Goal: Information Seeking & Learning: Learn about a topic

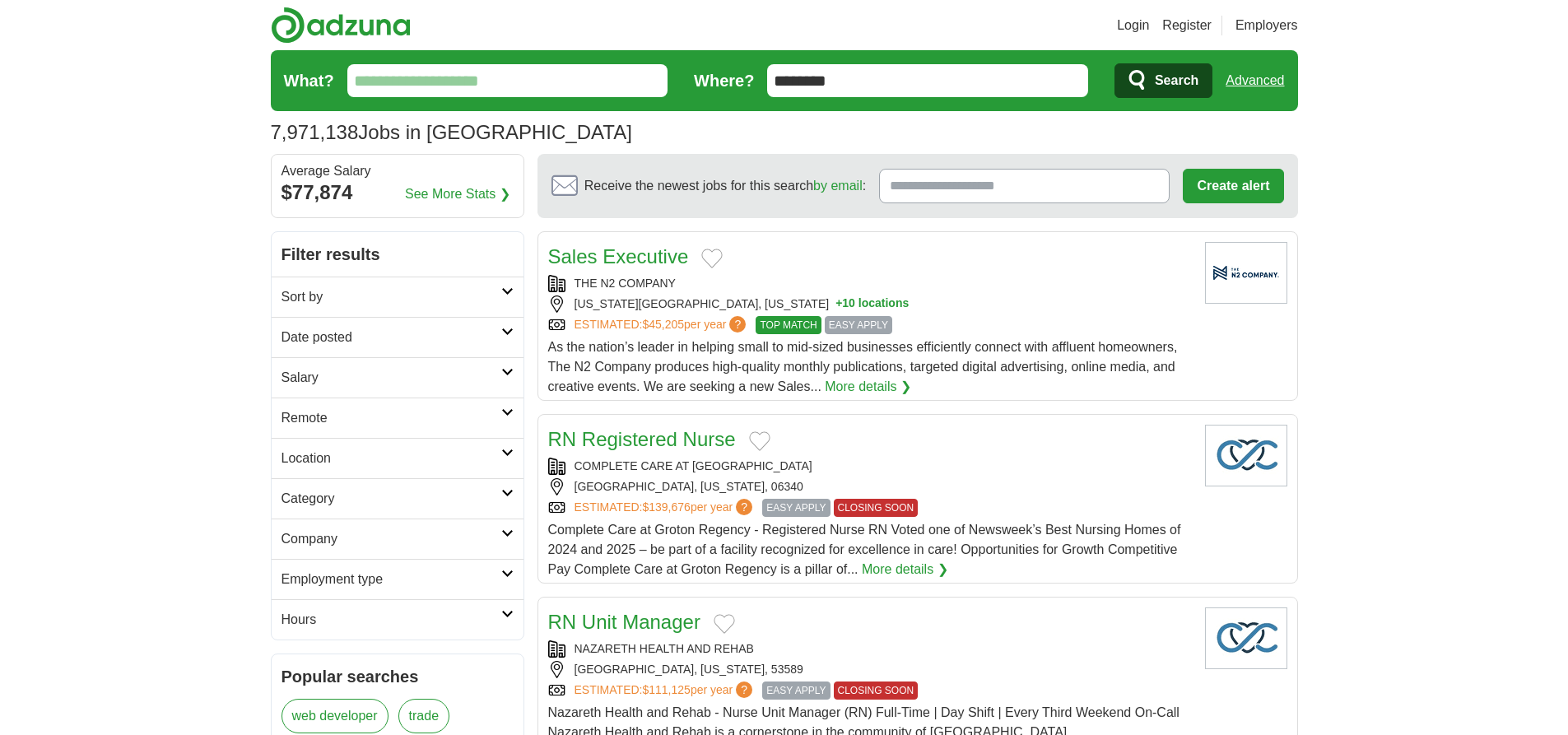
type input "********"
click at [1255, 80] on link "Advanced" at bounding box center [1255, 80] width 59 height 33
